Goal: Learn about a topic: Learn about a topic

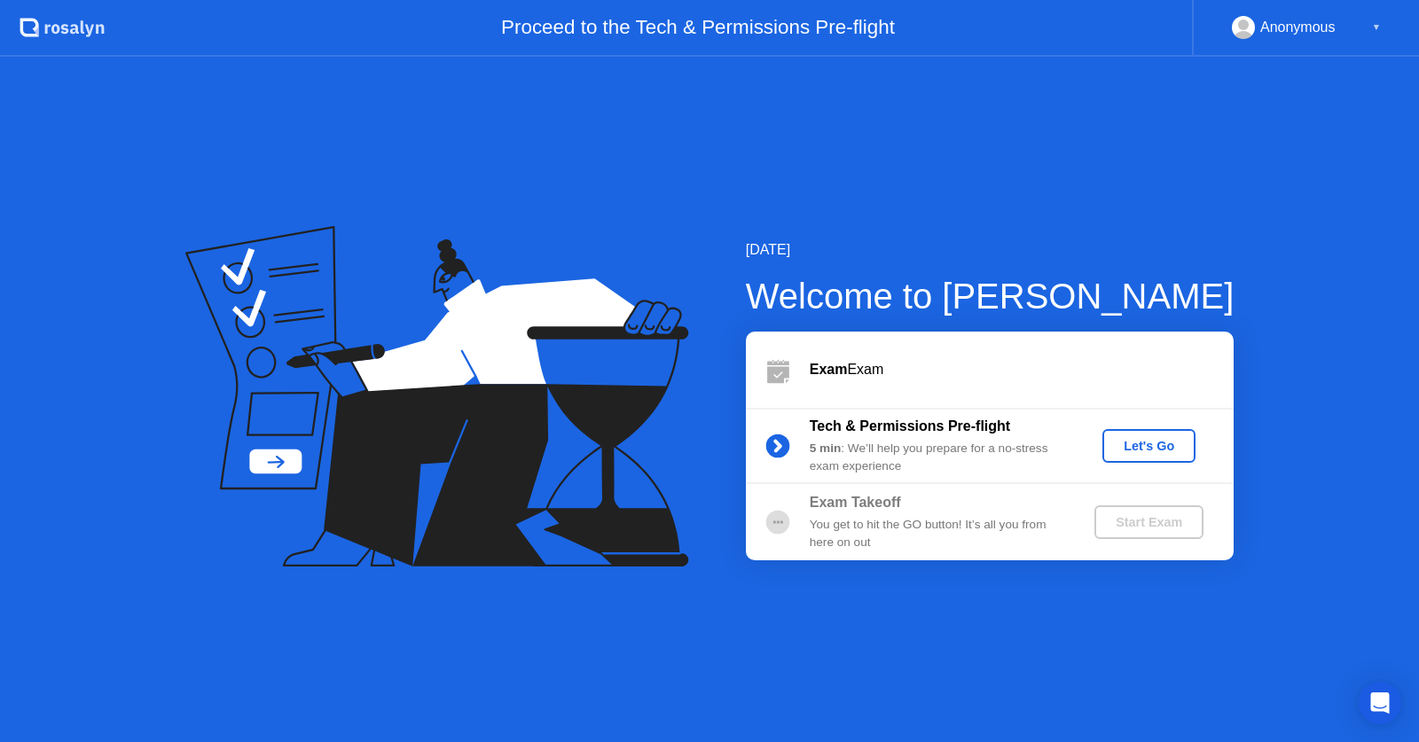
click at [1123, 445] on div "Let's Go" at bounding box center [1148, 446] width 79 height 14
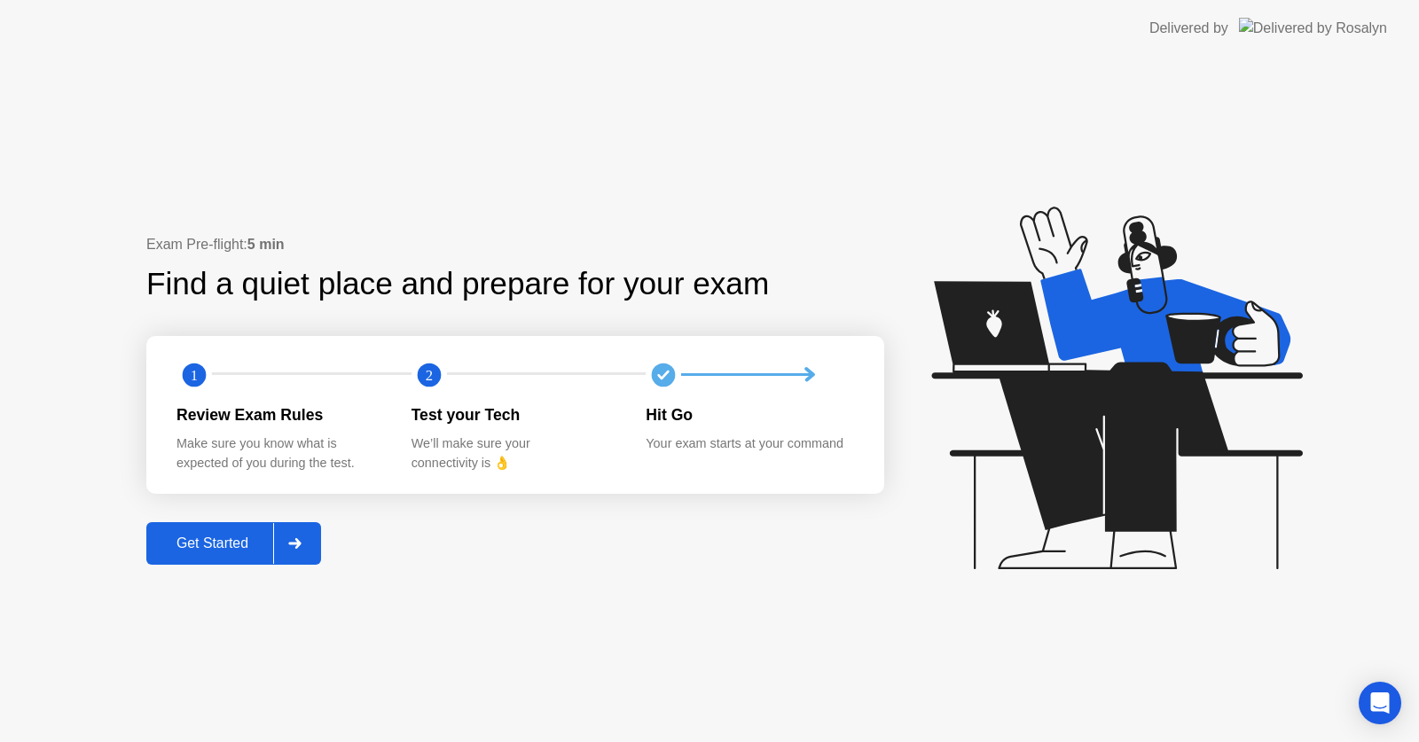
click at [209, 550] on div "Get Started" at bounding box center [212, 544] width 121 height 16
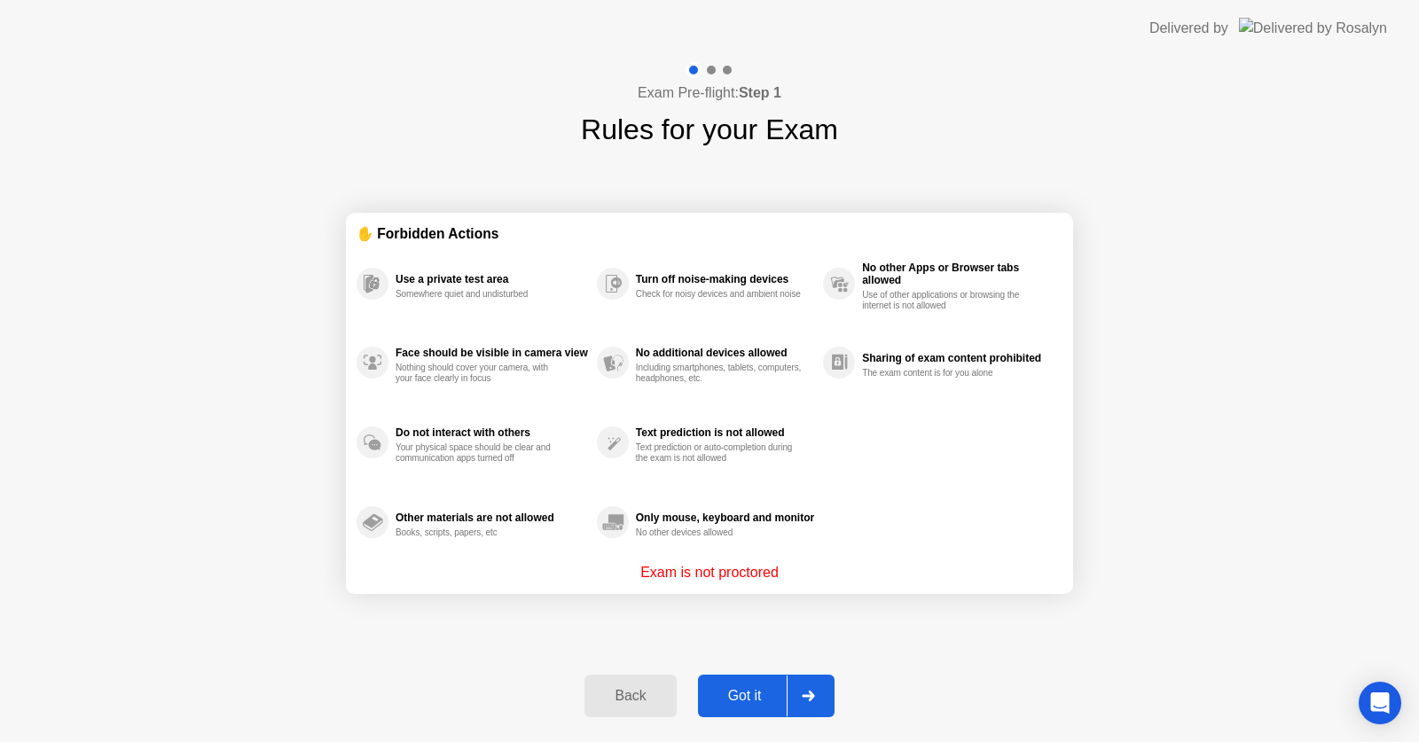
click at [721, 701] on div "Got it" at bounding box center [744, 696] width 83 height 16
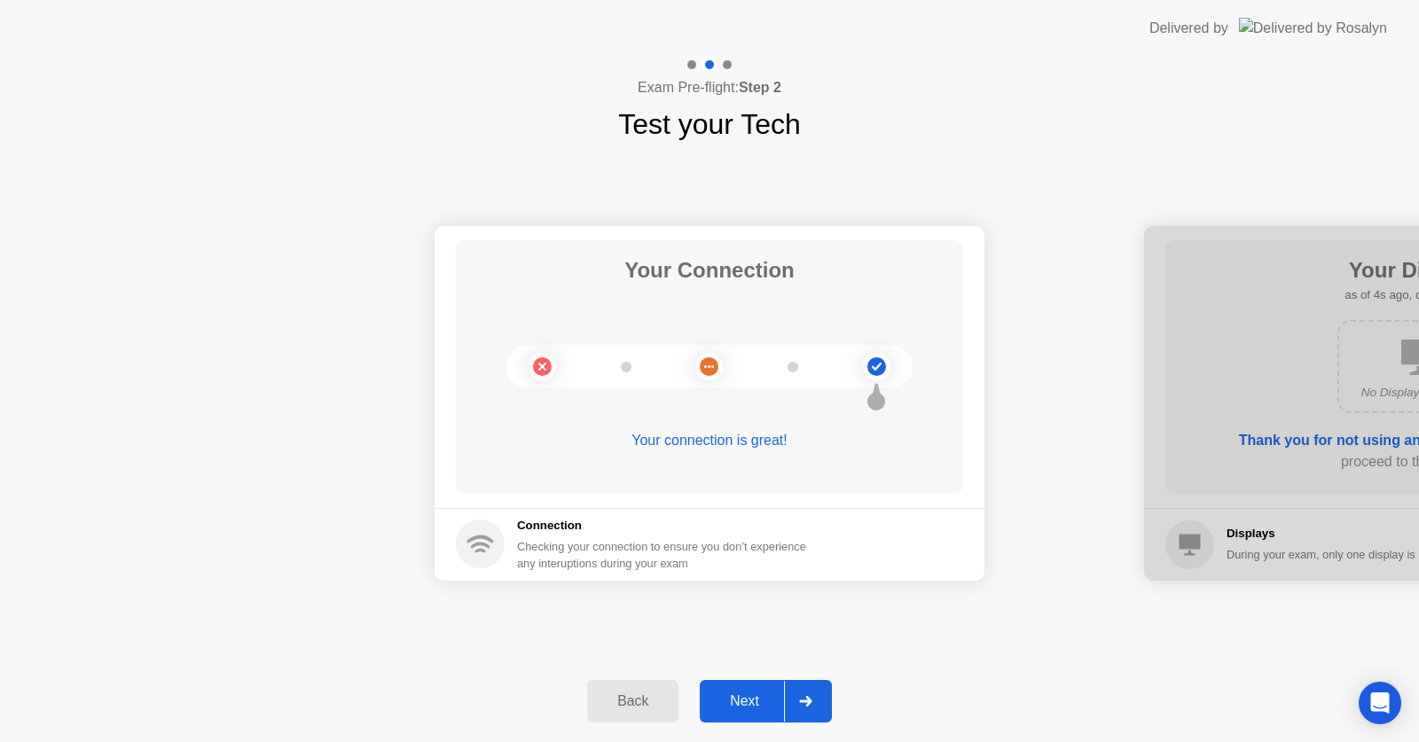
click at [732, 693] on div "Next" at bounding box center [744, 701] width 79 height 16
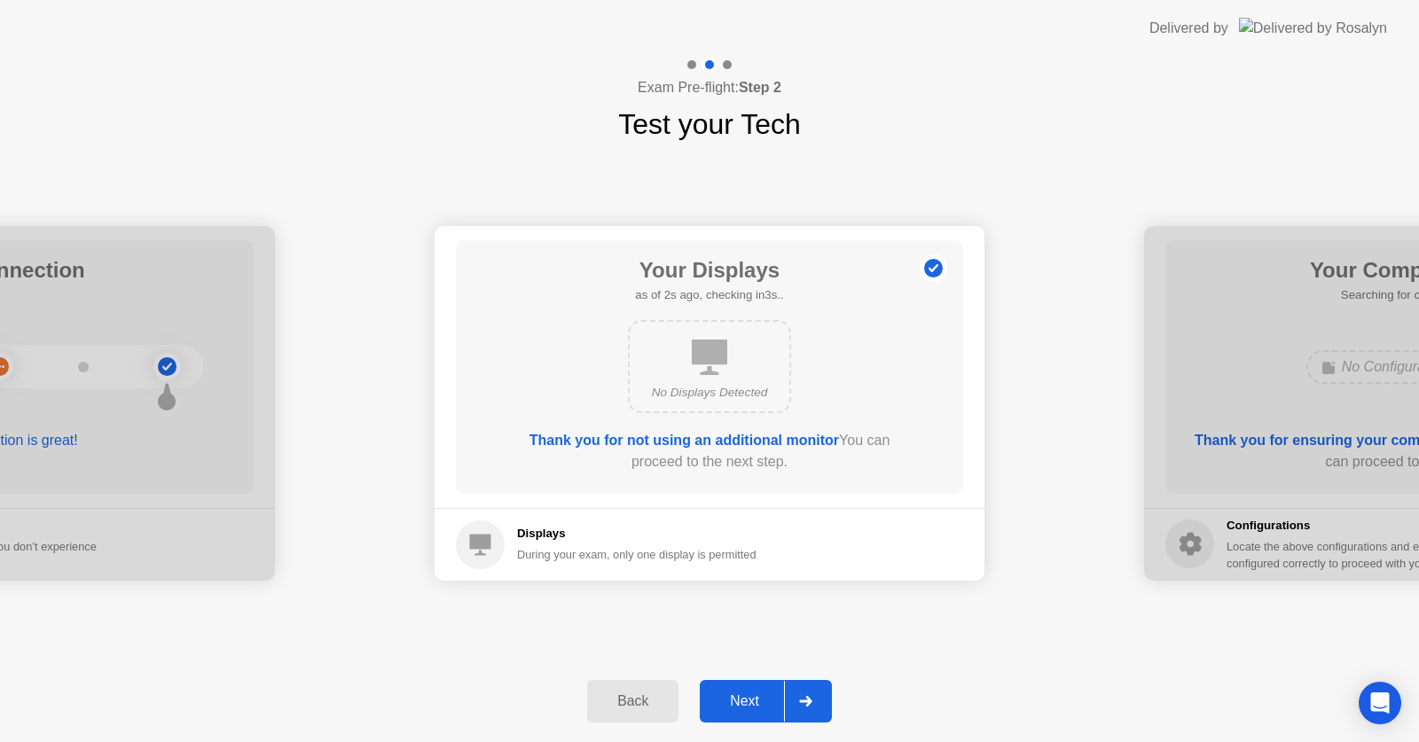
click at [732, 693] on div "Next" at bounding box center [744, 701] width 79 height 16
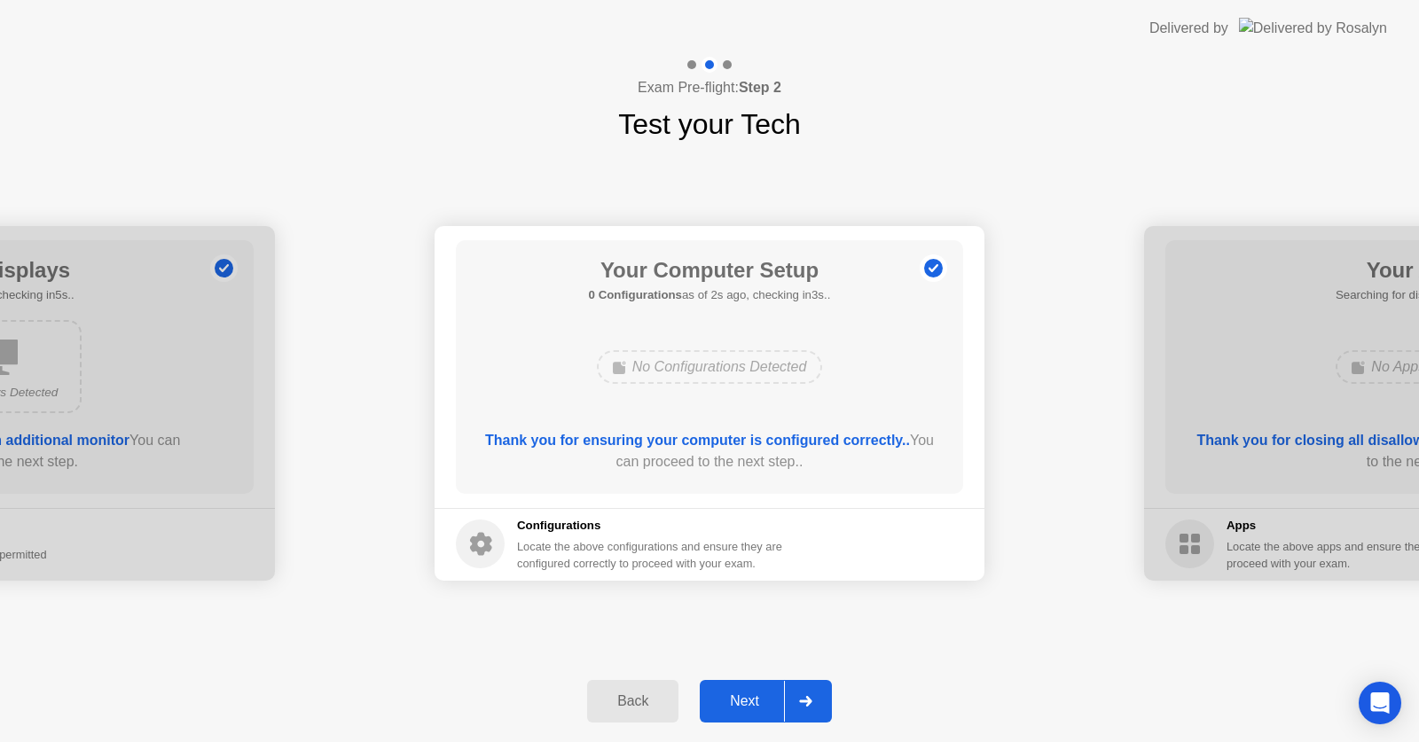
click at [724, 693] on div "Next" at bounding box center [744, 701] width 79 height 16
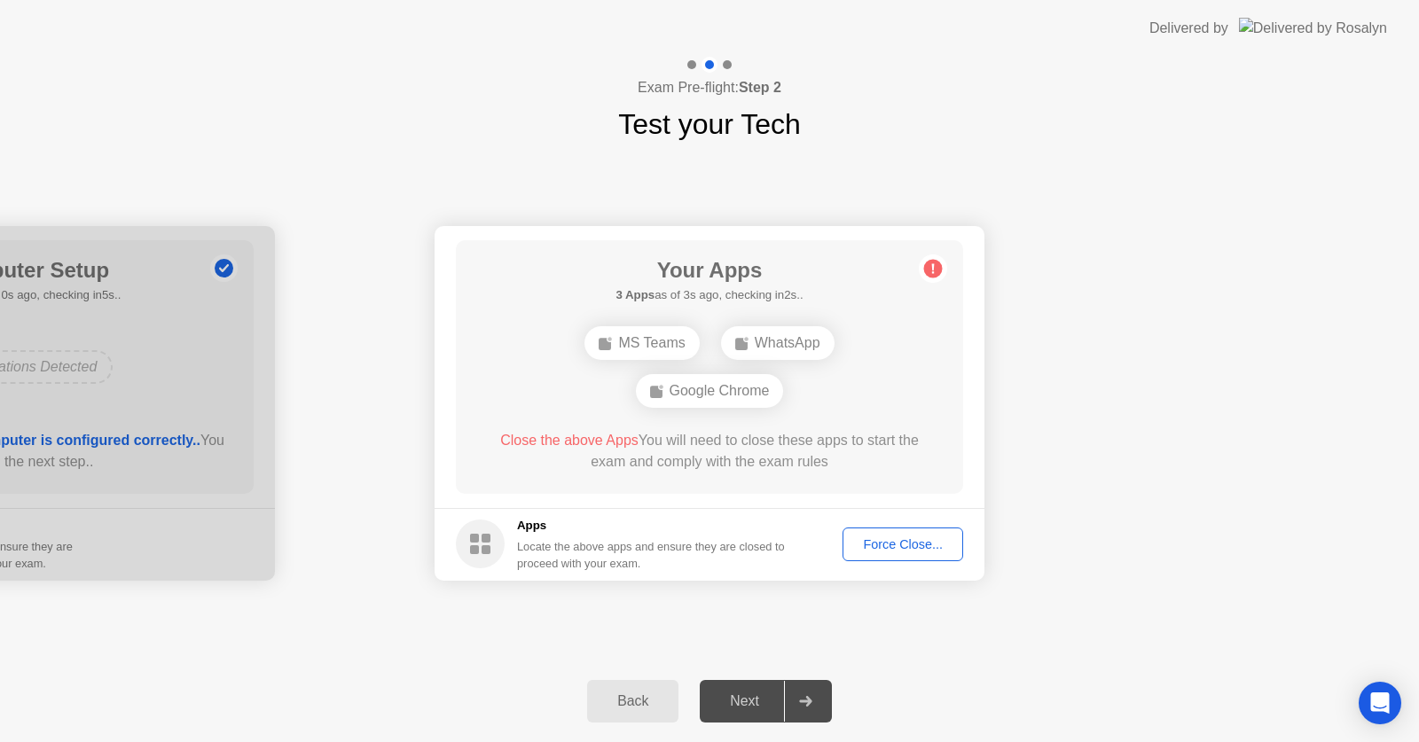
click at [905, 549] on div "Force Close..." at bounding box center [902, 544] width 108 height 14
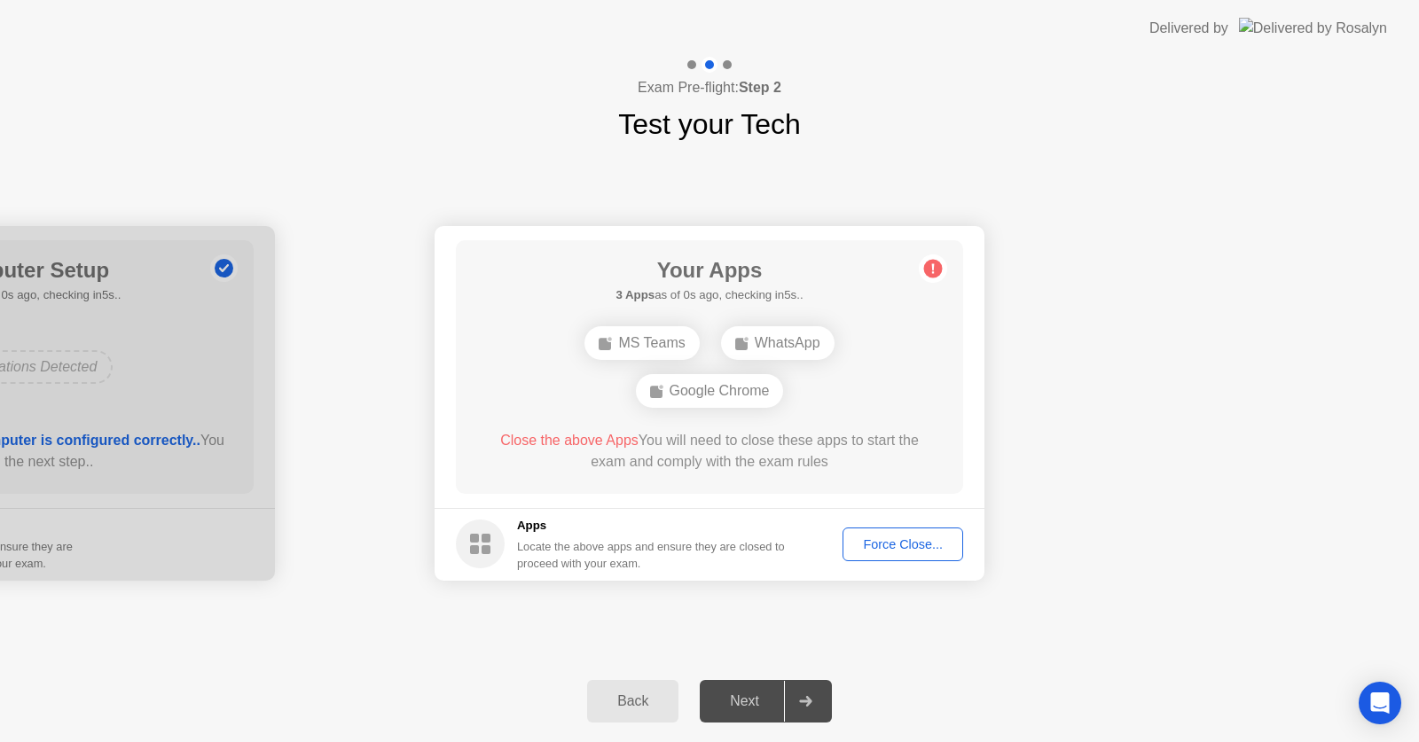
click at [626, 700] on div "Back" at bounding box center [632, 701] width 81 height 16
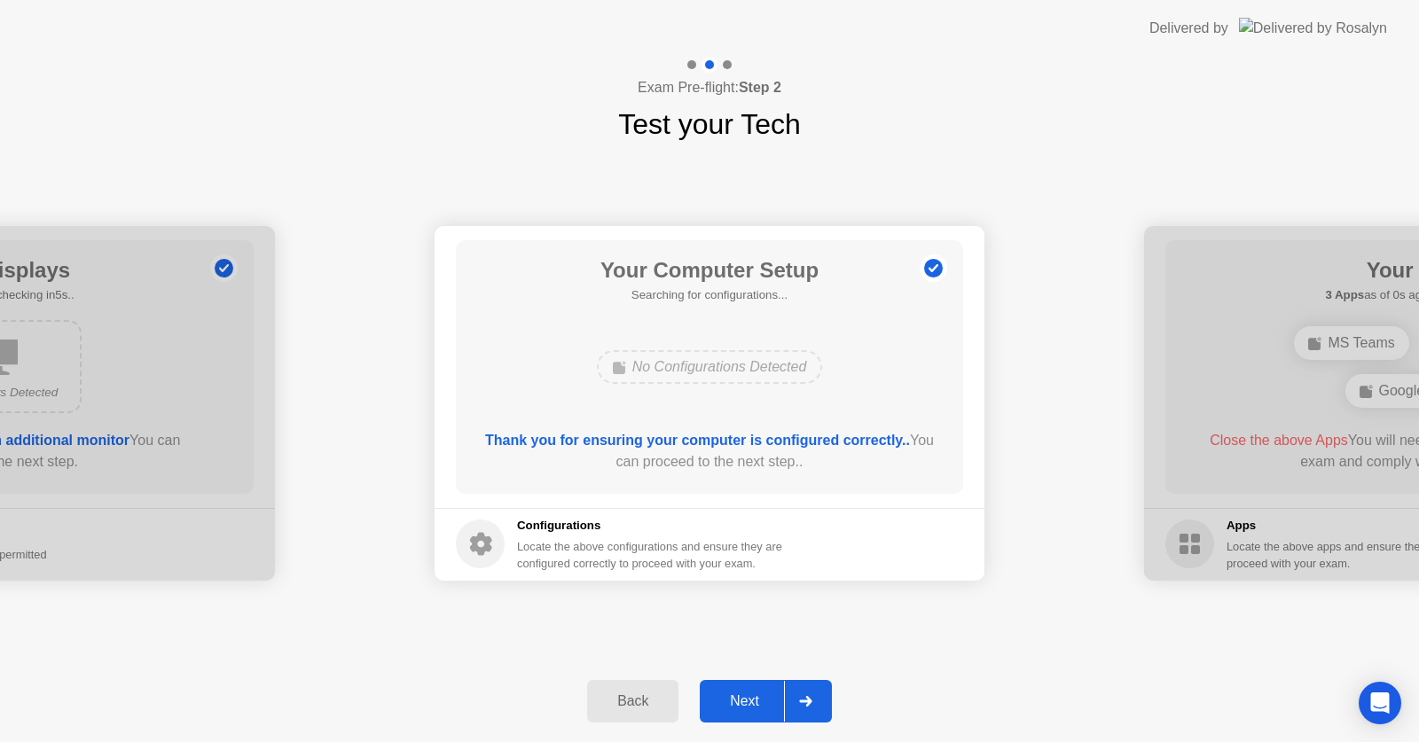
click at [751, 700] on div "Next" at bounding box center [744, 701] width 79 height 16
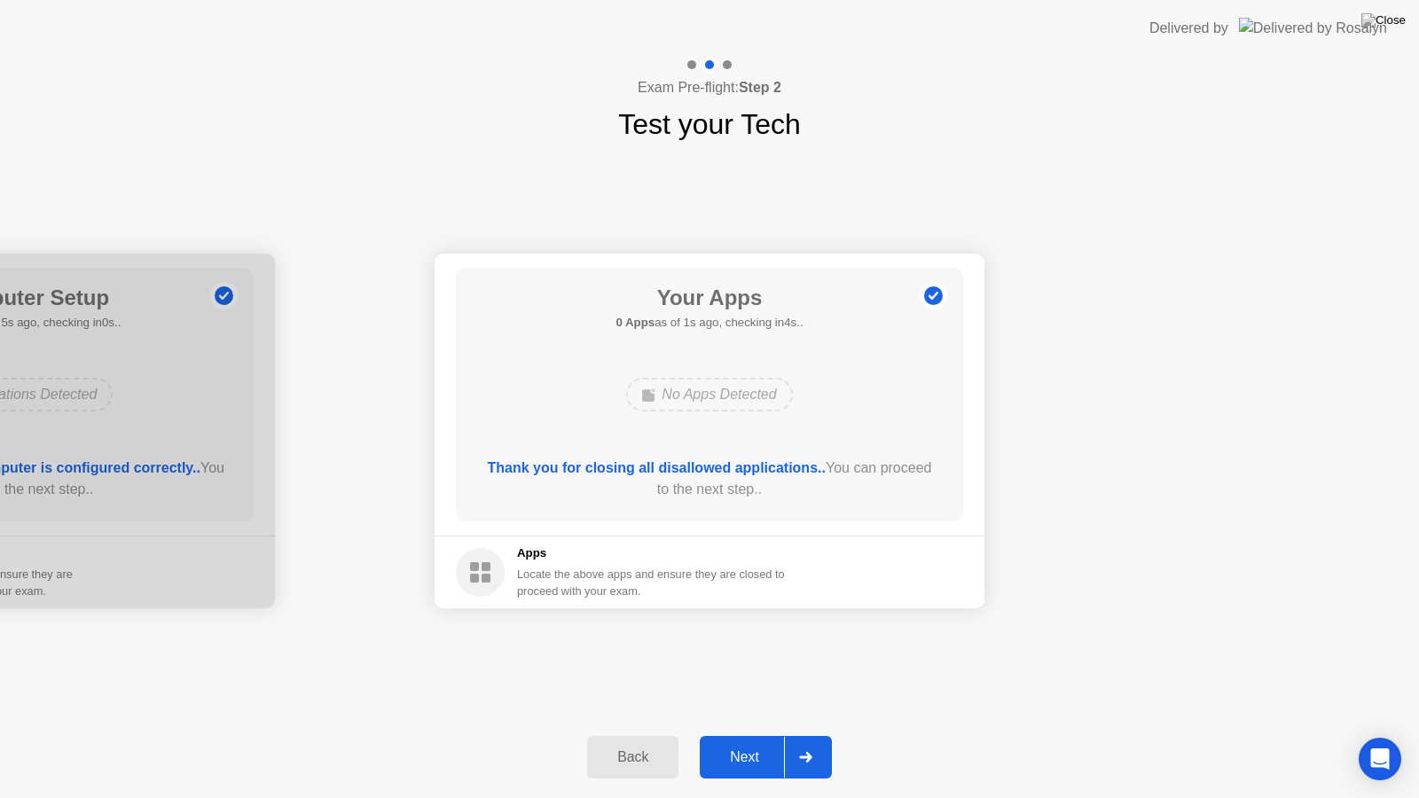
click at [758, 741] on div "Next" at bounding box center [744, 757] width 79 height 16
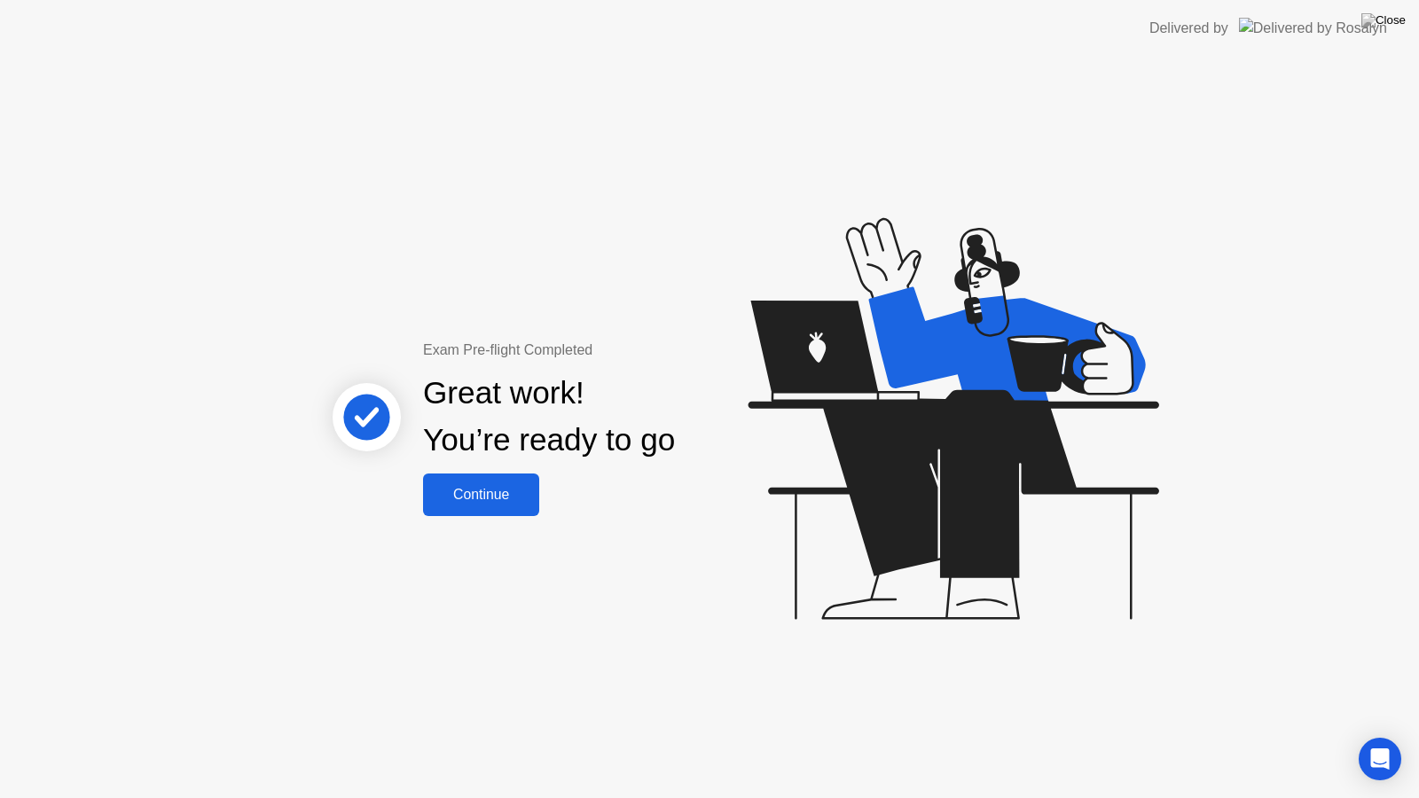
click at [489, 506] on button "Continue" at bounding box center [481, 494] width 116 height 43
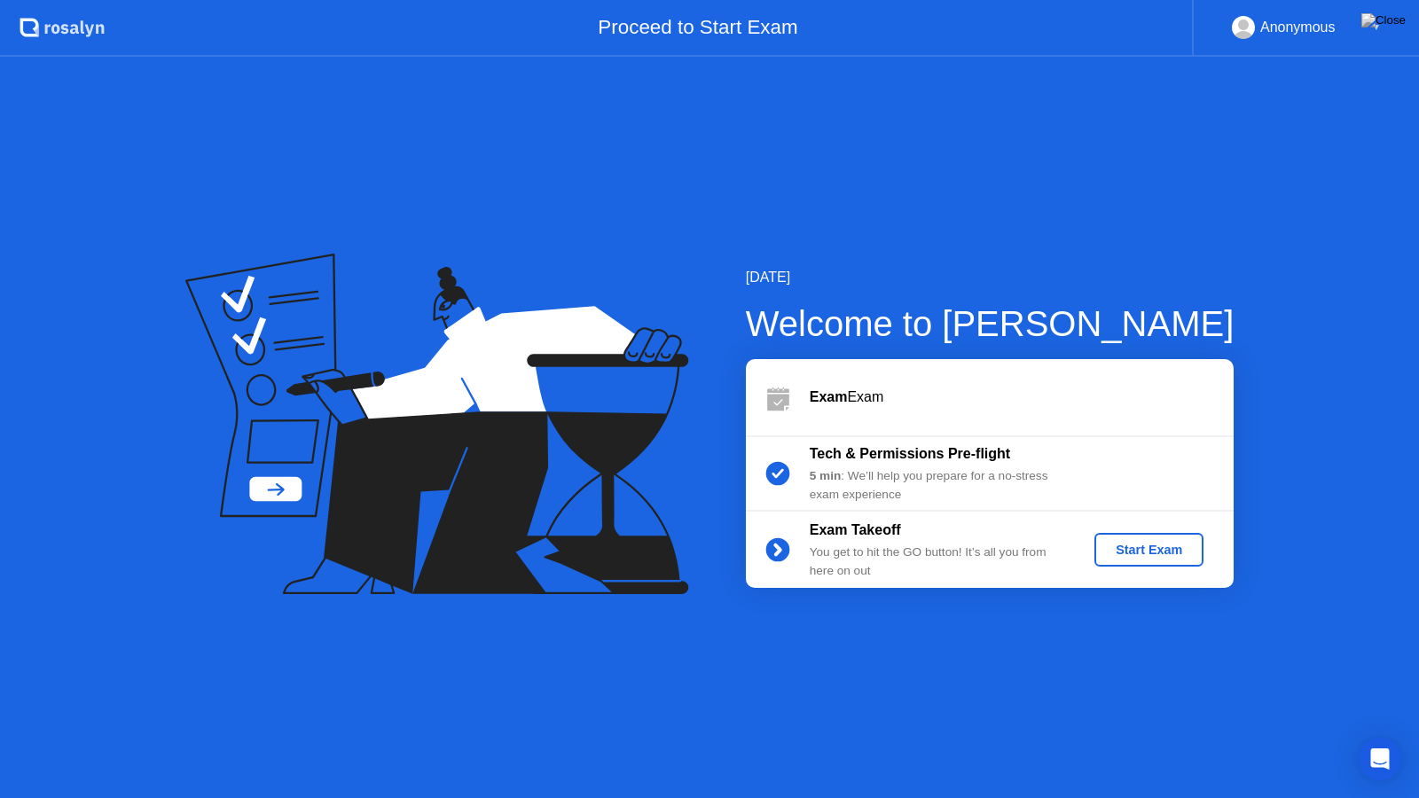
click at [1162, 551] on div "Start Exam" at bounding box center [1148, 550] width 95 height 14
